Goal: Check status

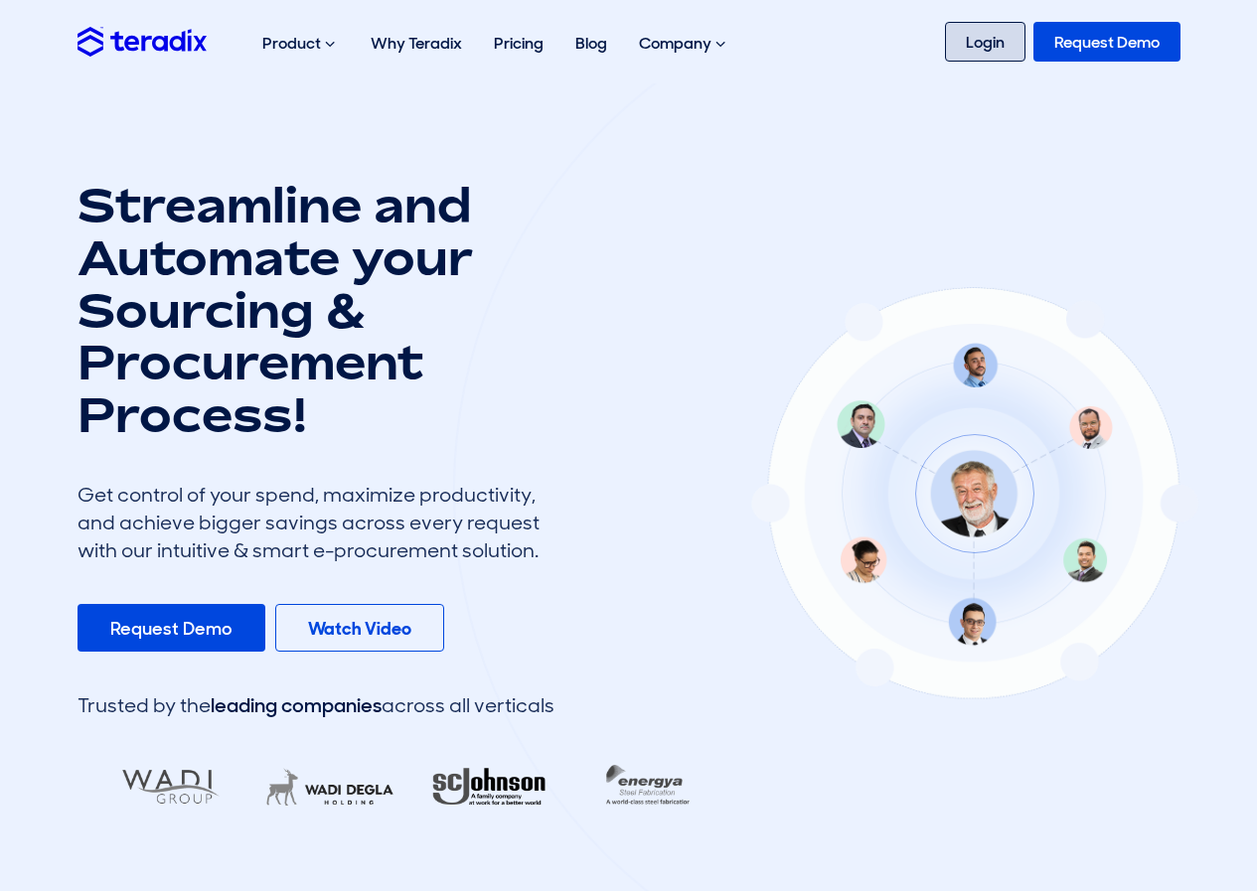
click at [973, 51] on link "Login" at bounding box center [985, 42] width 80 height 40
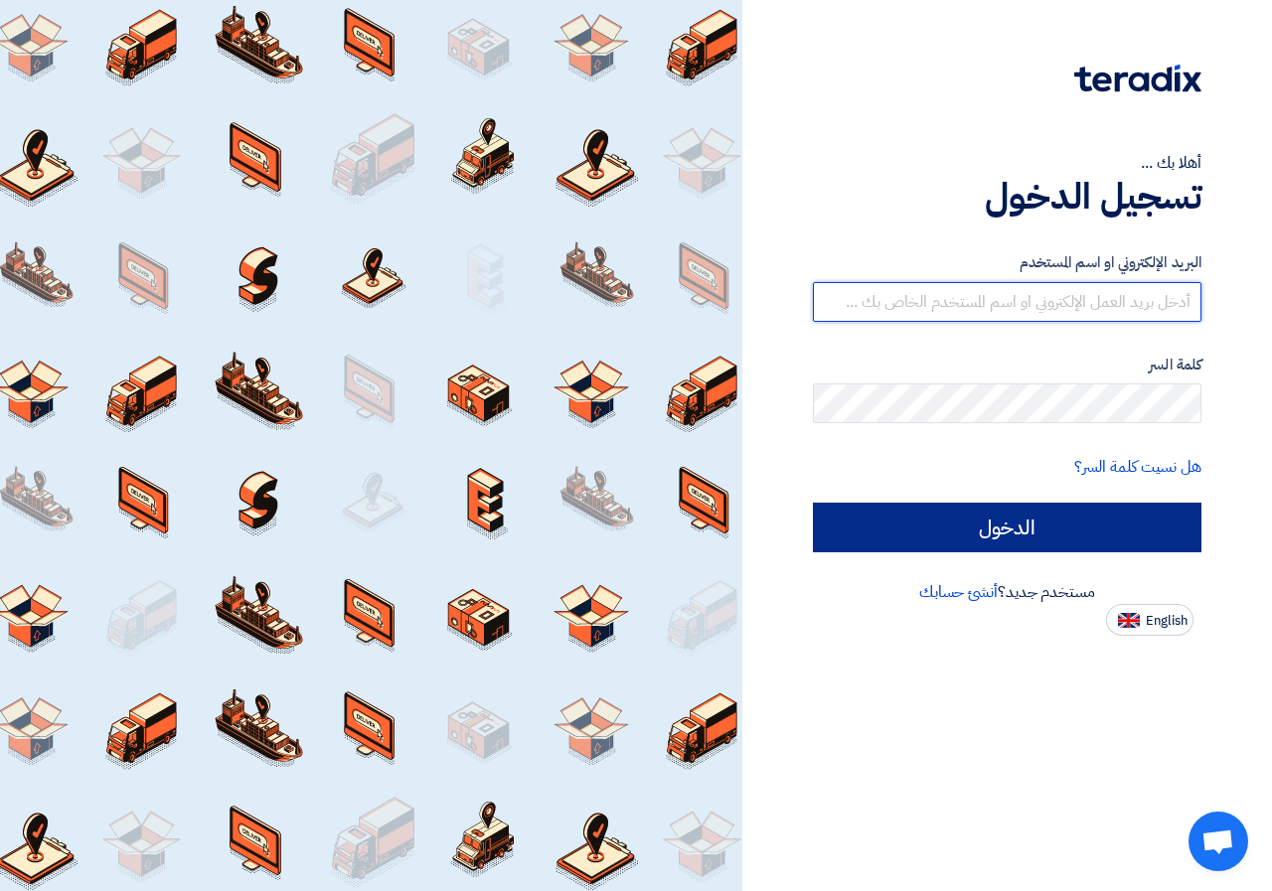
type input "[EMAIL_ADDRESS][DOMAIN_NAME]"
drag, startPoint x: 1034, startPoint y: 540, endPoint x: 997, endPoint y: 470, distance: 79.1
click at [1034, 540] on input "الدخول" at bounding box center [1007, 528] width 389 height 50
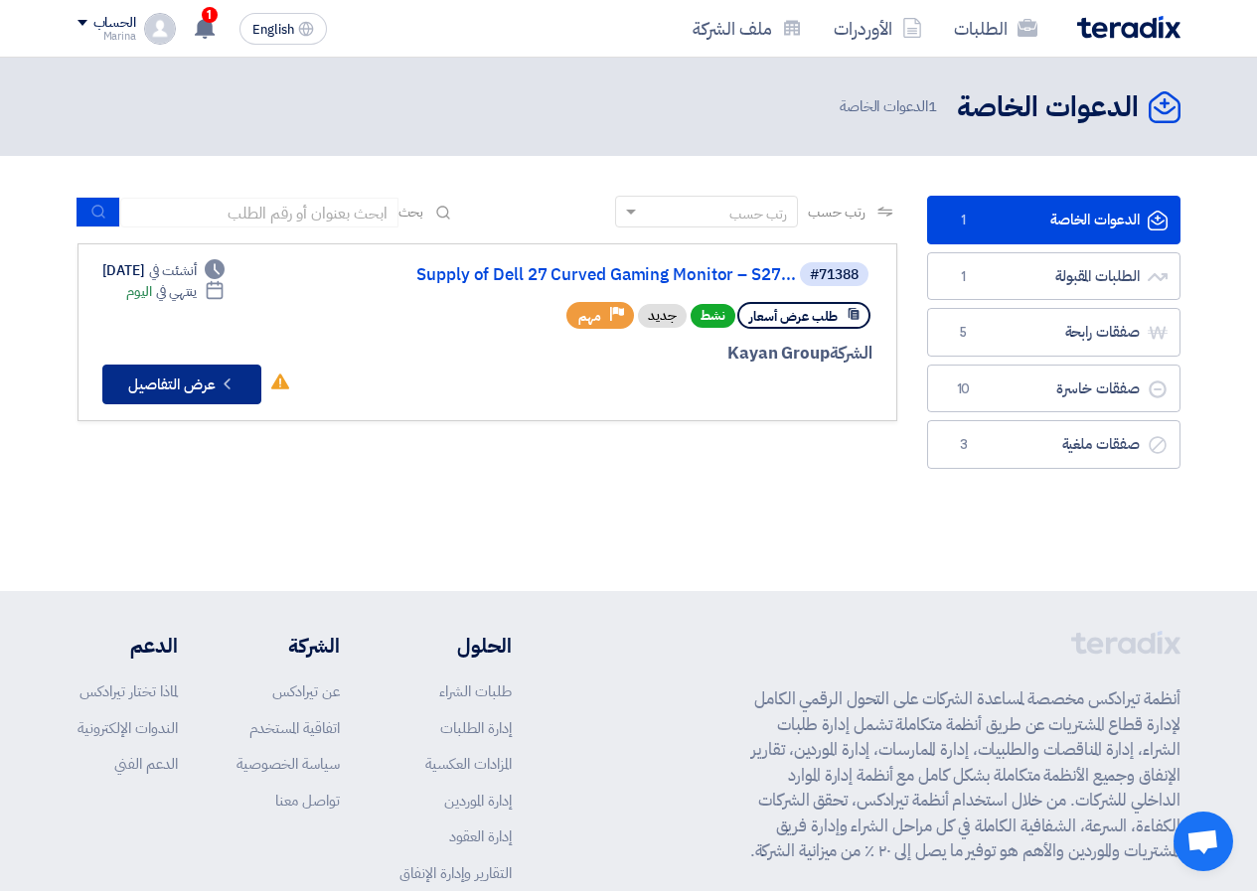
click at [211, 381] on button "Check details عرض التفاصيل" at bounding box center [181, 385] width 159 height 40
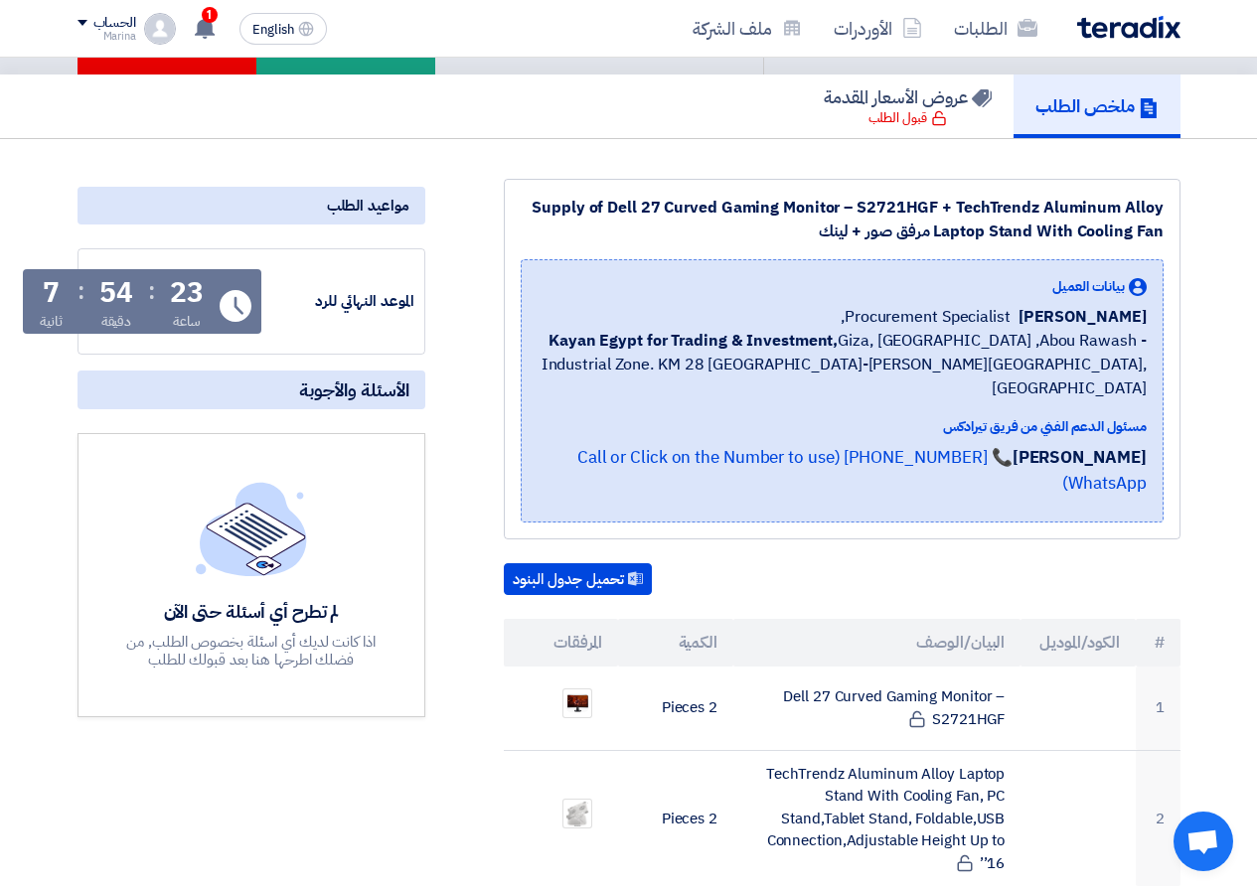
scroll to position [298, 0]
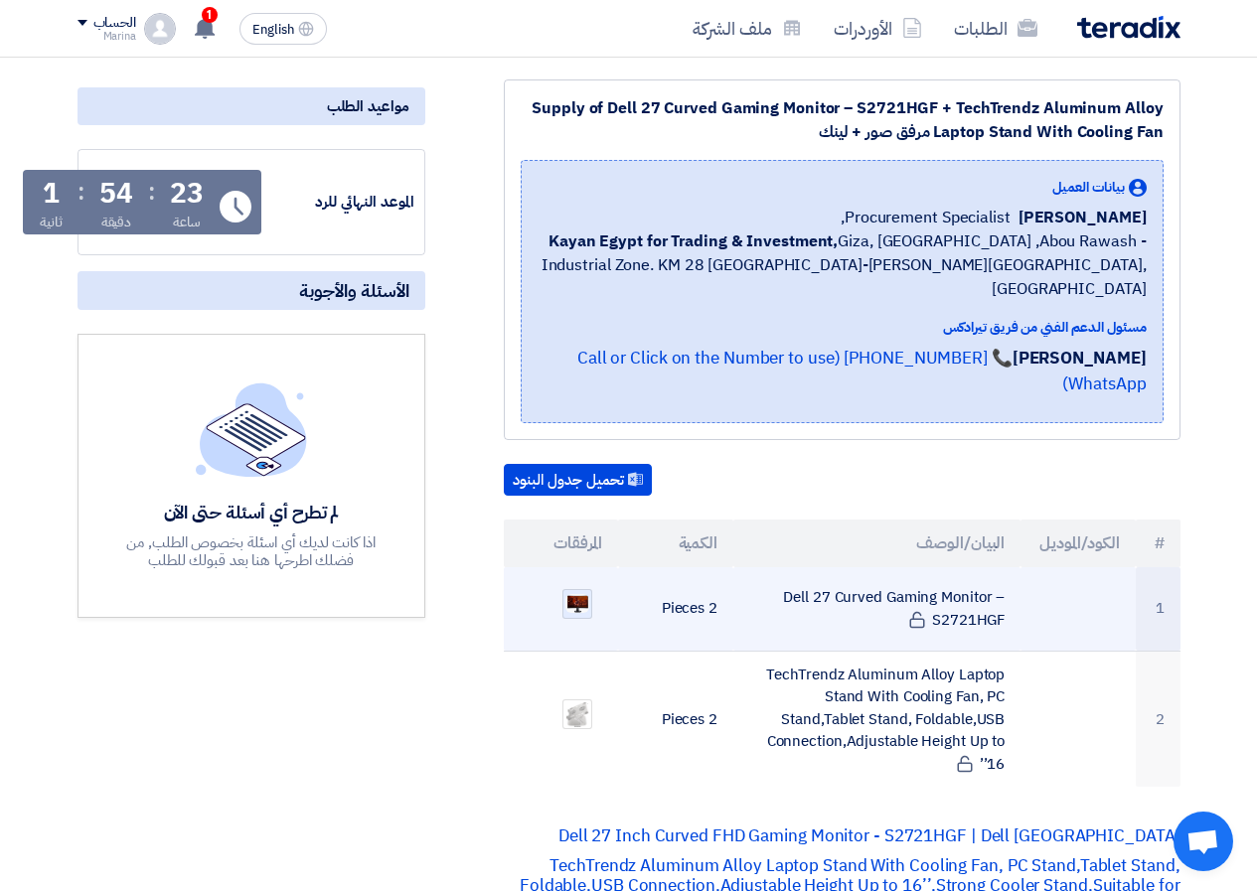
click at [589, 592] on img at bounding box center [577, 603] width 28 height 22
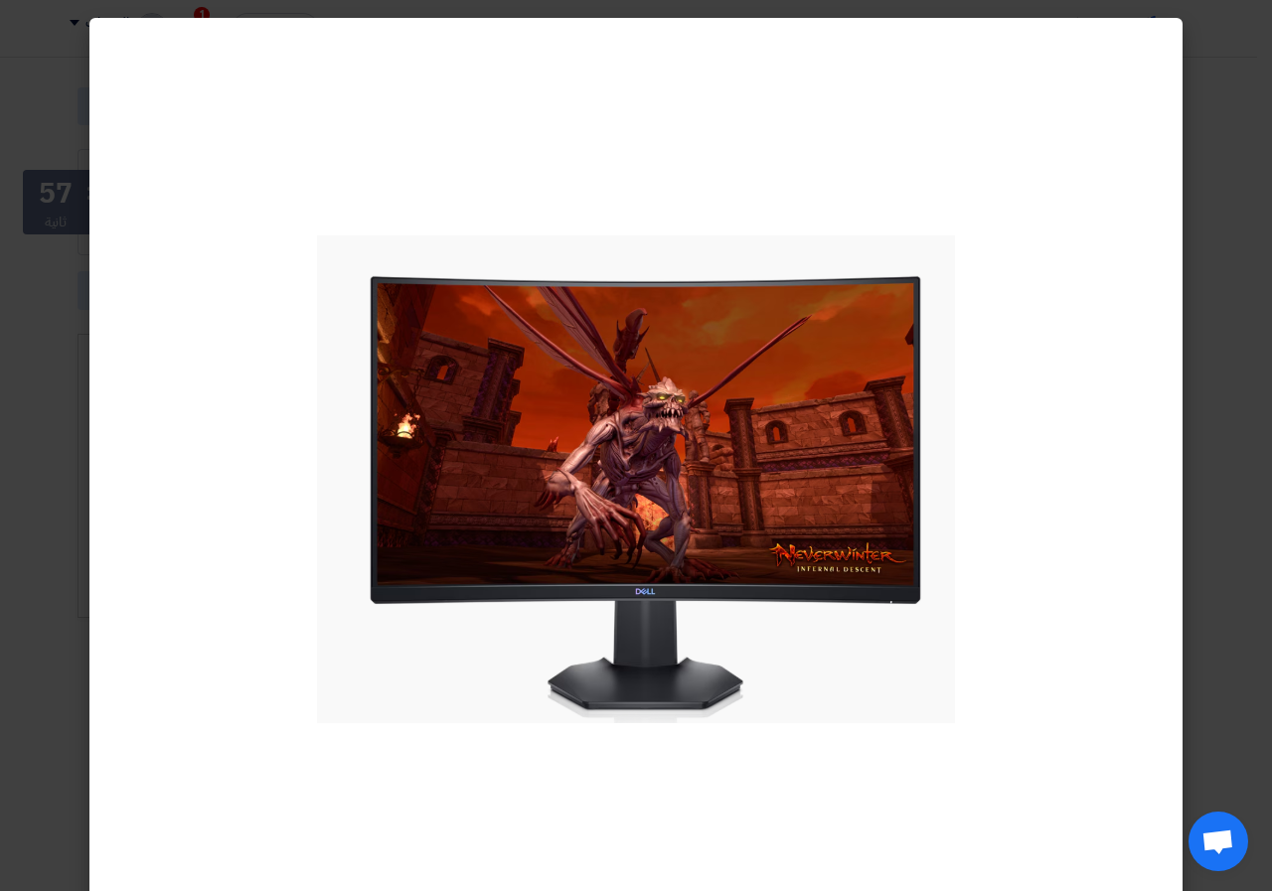
click at [50, 383] on modal-container at bounding box center [636, 445] width 1272 height 891
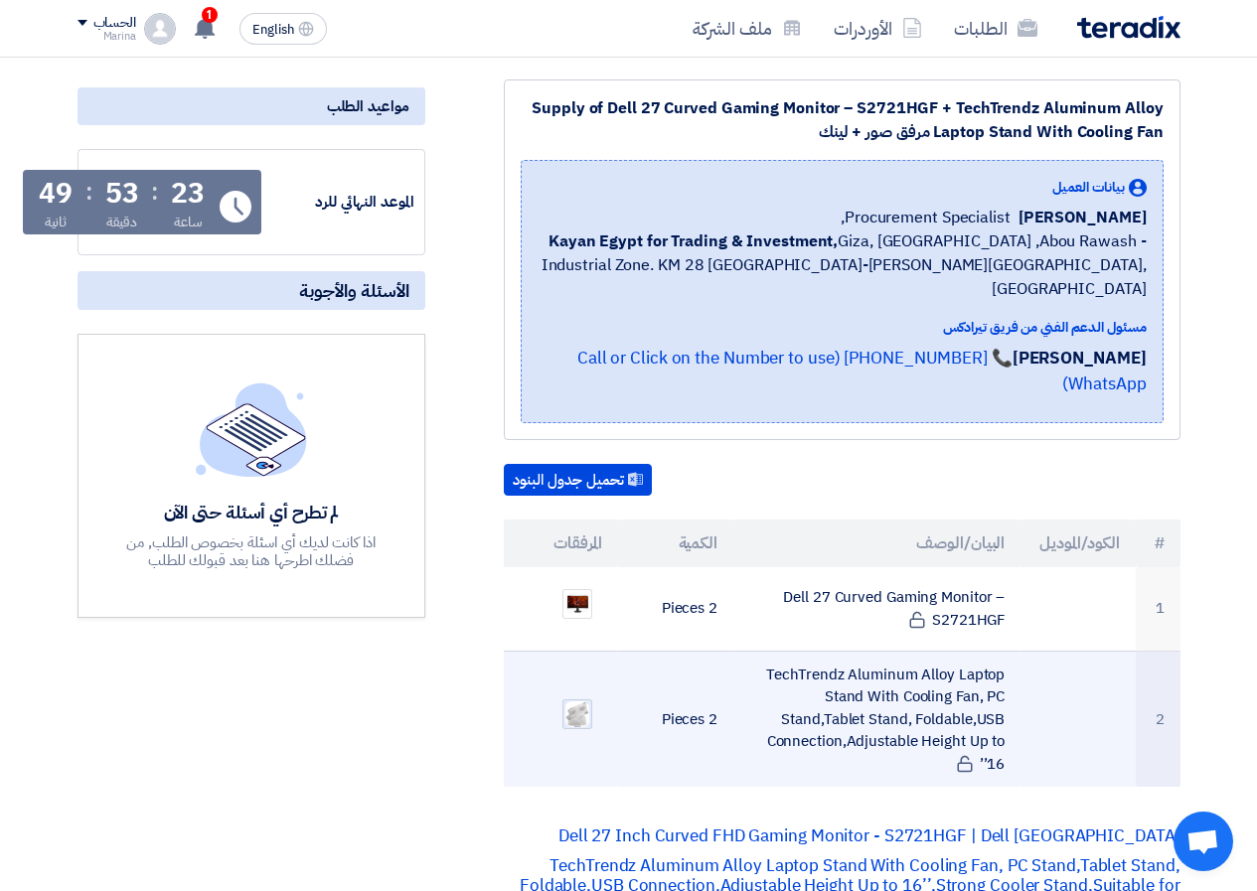
click at [563, 700] on img at bounding box center [577, 715] width 28 height 31
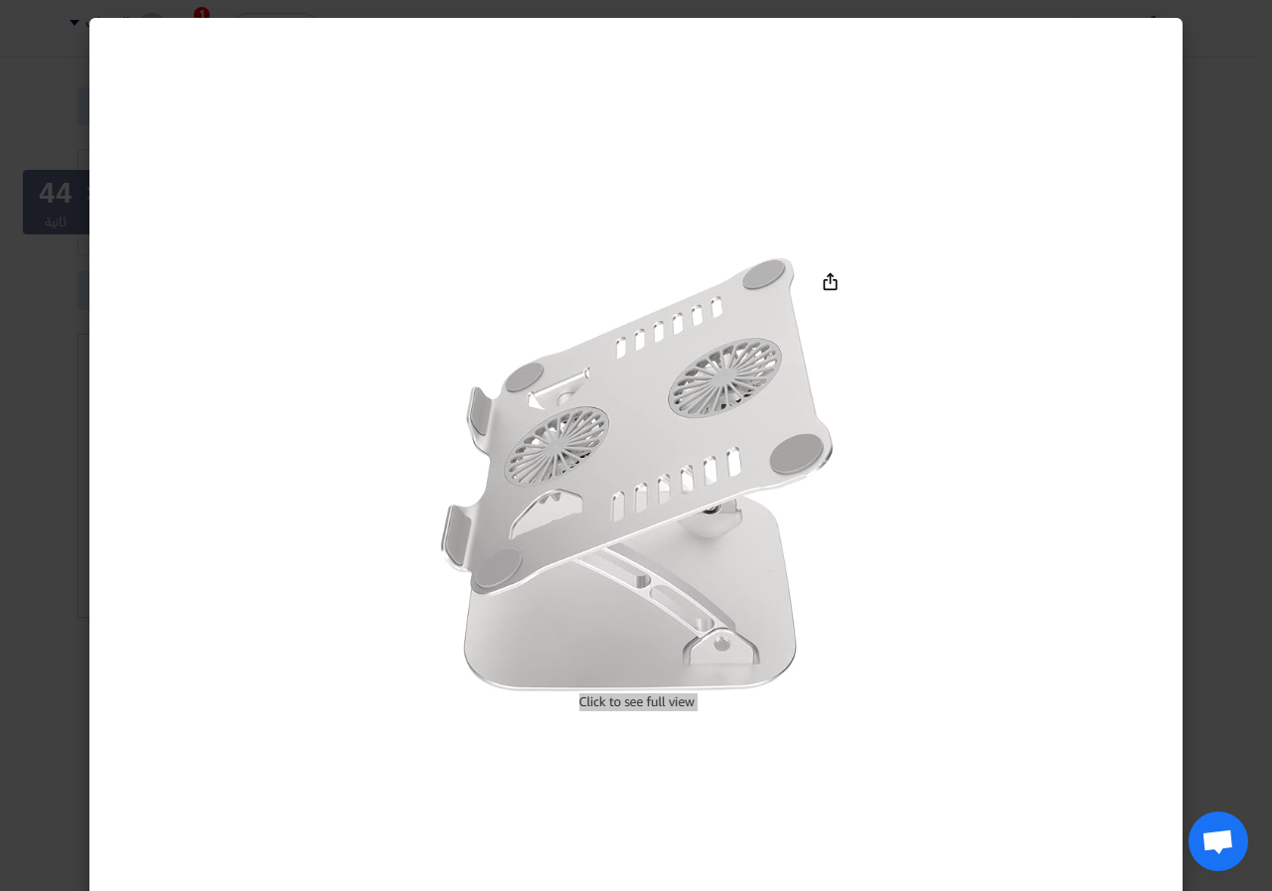
click at [87, 396] on modal-container at bounding box center [636, 445] width 1272 height 891
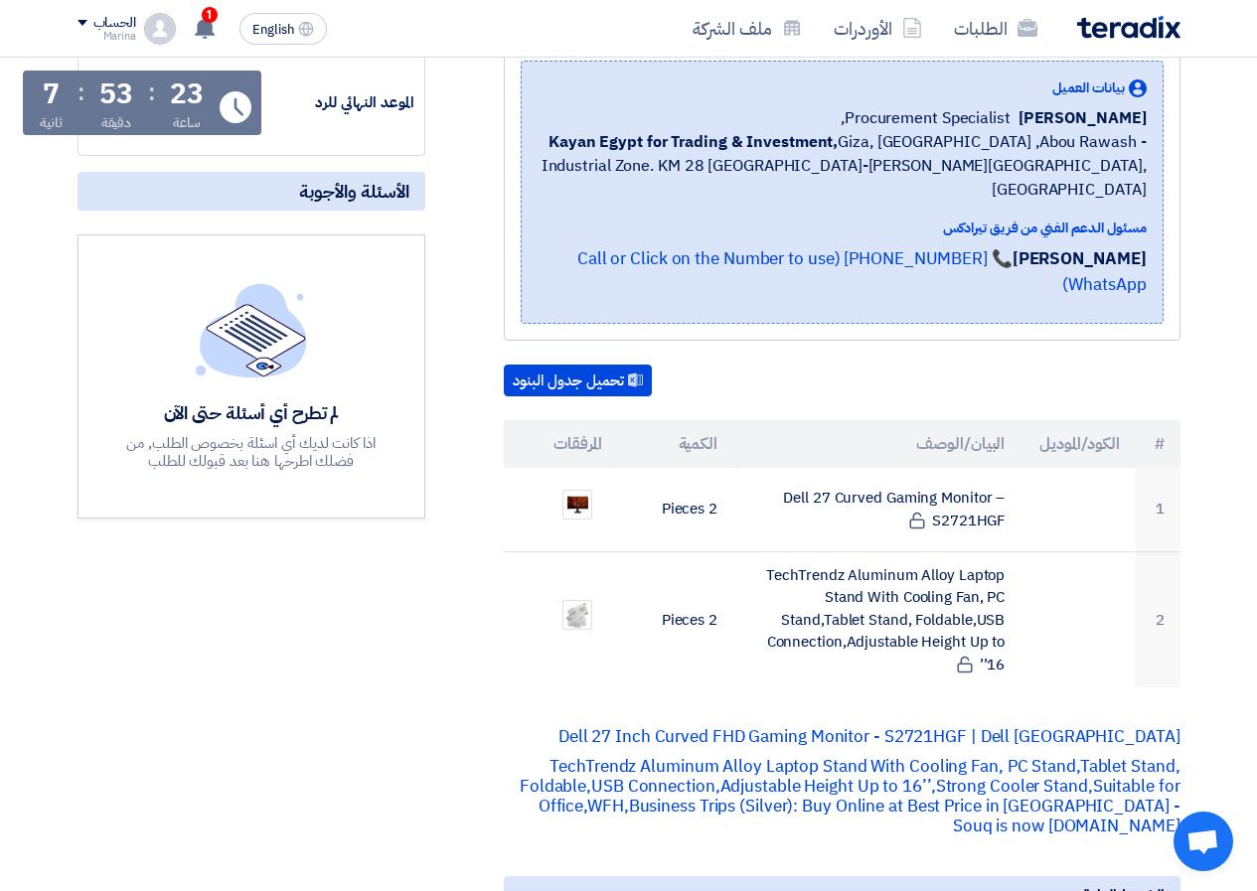
scroll to position [99, 0]
